Goal: Task Accomplishment & Management: Complete application form

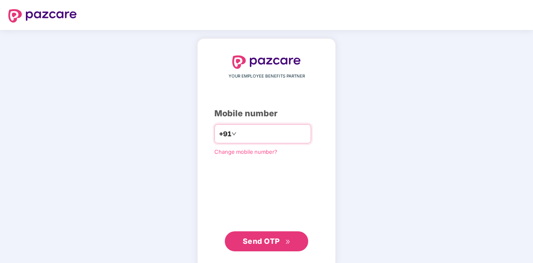
click at [244, 131] on input "number" at bounding box center [272, 133] width 68 height 13
type input "**********"
click at [276, 239] on span "Send OTP" at bounding box center [261, 241] width 37 height 9
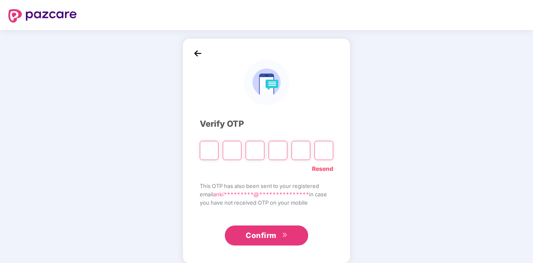
type input "*"
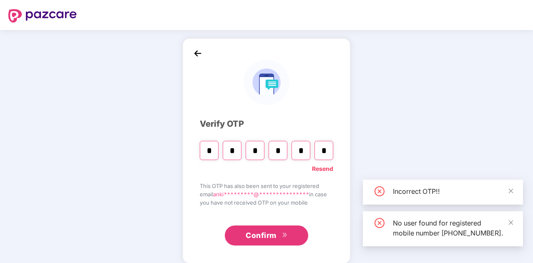
type input "*"
click at [274, 234] on span "Confirm" at bounding box center [261, 236] width 31 height 12
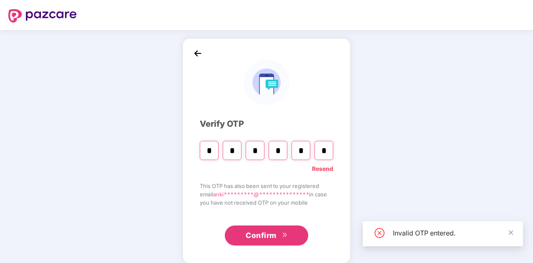
click at [329, 147] on input "*" at bounding box center [323, 150] width 19 height 19
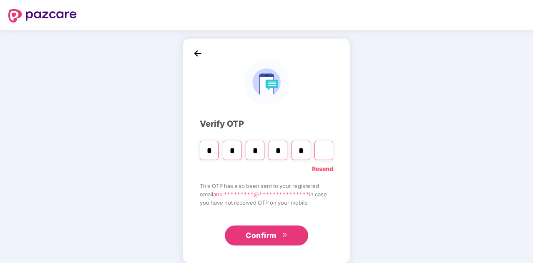
type input "*"
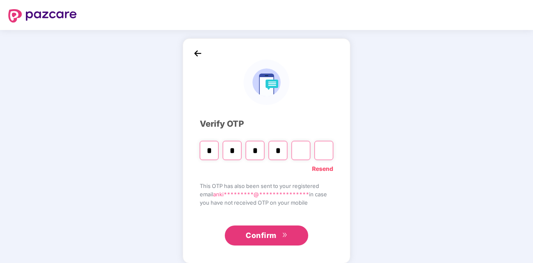
type input "*"
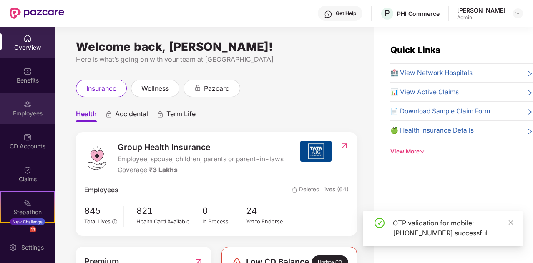
click at [28, 108] on img at bounding box center [27, 104] width 8 height 8
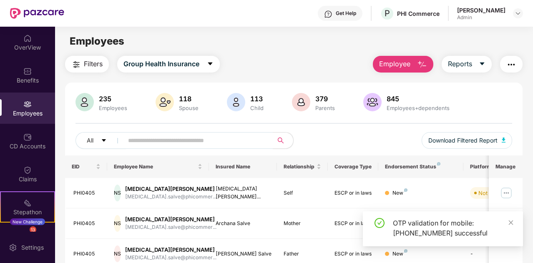
click at [405, 66] on span "Employee" at bounding box center [394, 64] width 31 height 10
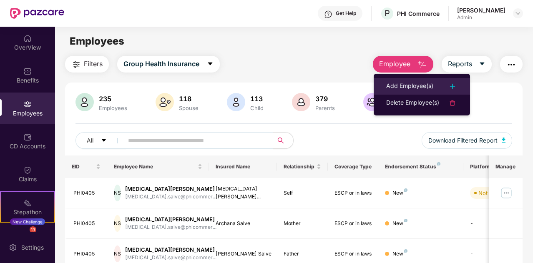
click at [407, 85] on div "Add Employee(s)" at bounding box center [409, 86] width 47 height 10
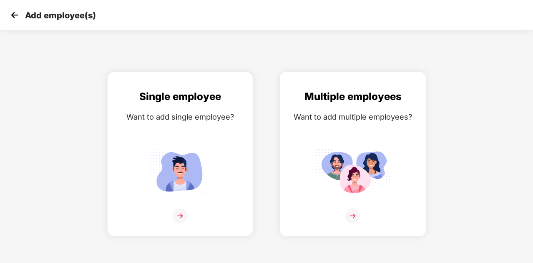
click at [350, 213] on img at bounding box center [352, 215] width 15 height 15
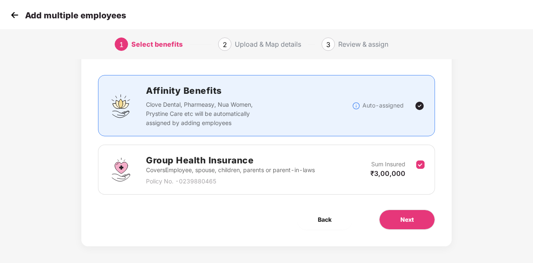
scroll to position [44, 0]
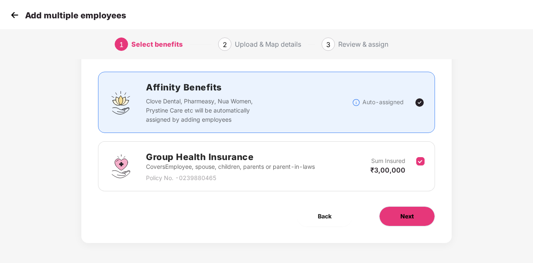
click at [399, 220] on button "Next" at bounding box center [407, 216] width 56 height 20
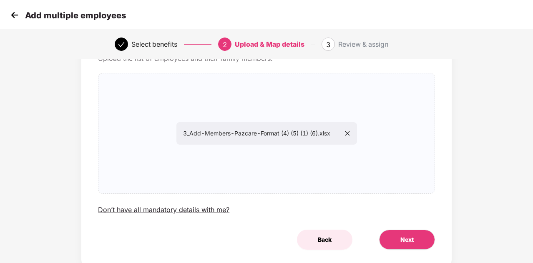
scroll to position [72, 0]
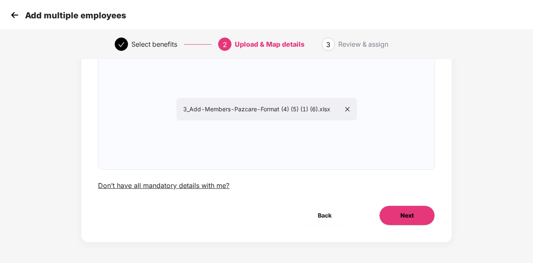
click at [407, 214] on span "Next" at bounding box center [406, 215] width 13 height 9
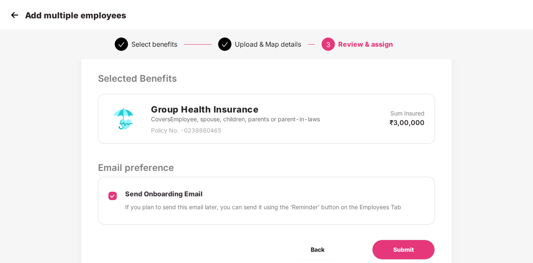
scroll to position [210, 0]
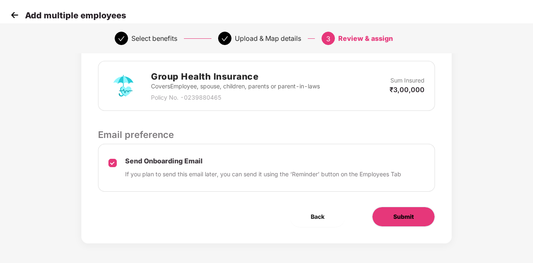
click at [390, 214] on button "Submit" at bounding box center [403, 217] width 63 height 20
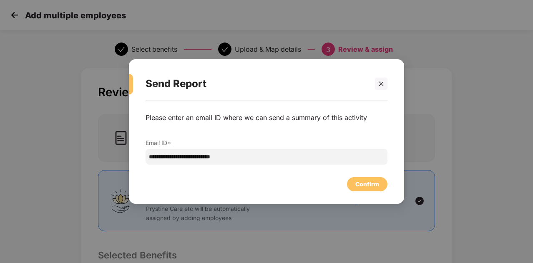
click at [375, 191] on div "**********" at bounding box center [266, 147] width 275 height 95
click at [373, 187] on div "Confirm" at bounding box center [367, 184] width 24 height 9
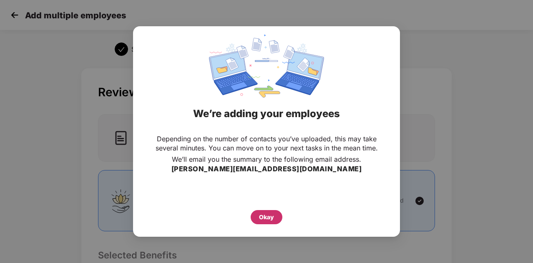
click at [264, 211] on div "Okay" at bounding box center [267, 217] width 32 height 14
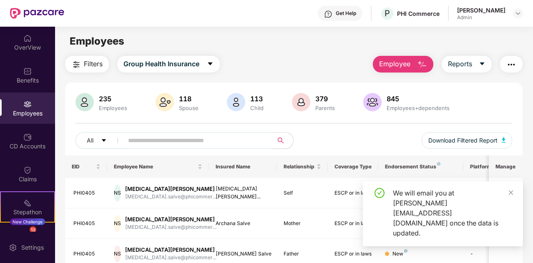
scroll to position [42, 0]
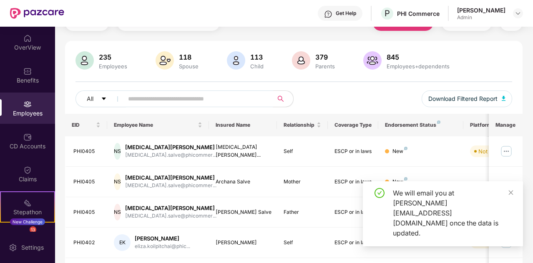
click at [192, 96] on input "text" at bounding box center [195, 99] width 134 height 13
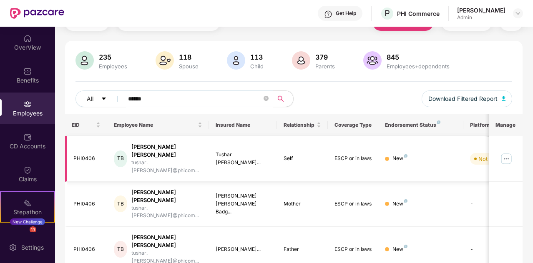
type input "******"
click at [510, 152] on img at bounding box center [506, 158] width 13 height 13
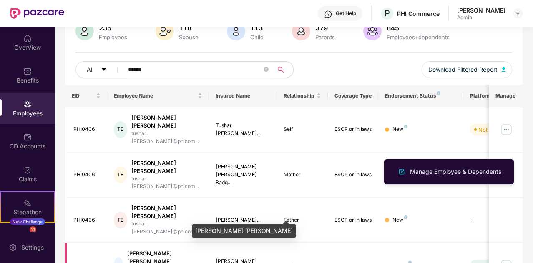
scroll to position [83, 0]
